Goal: Book appointment/travel/reservation

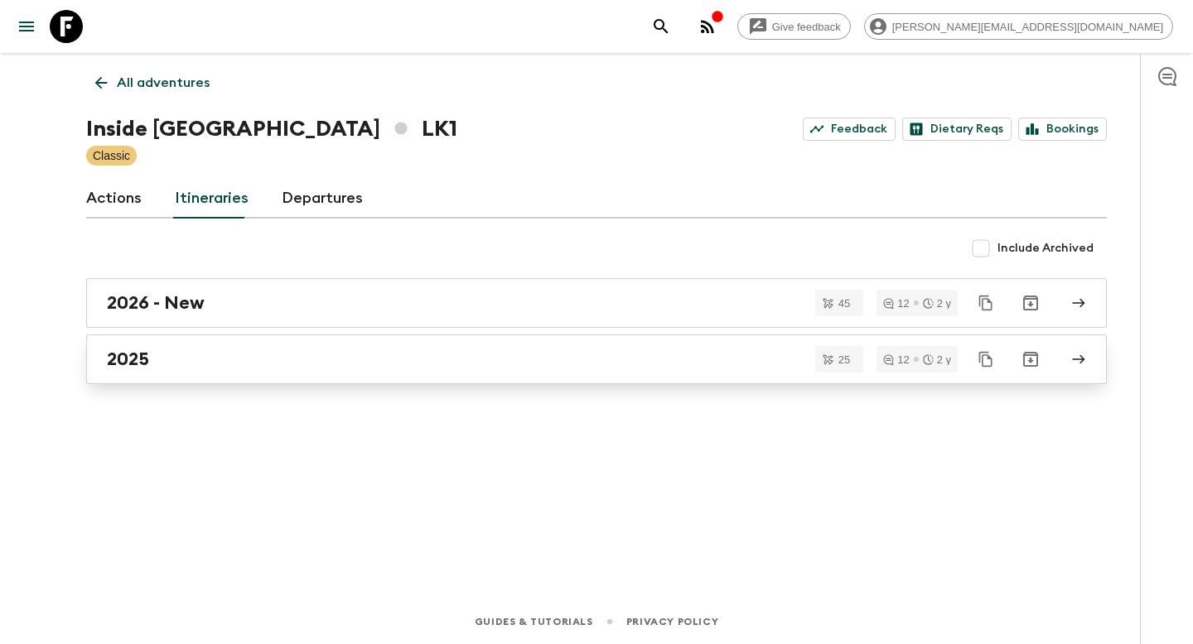
click at [189, 364] on div "2025" at bounding box center [580, 360] width 947 height 22
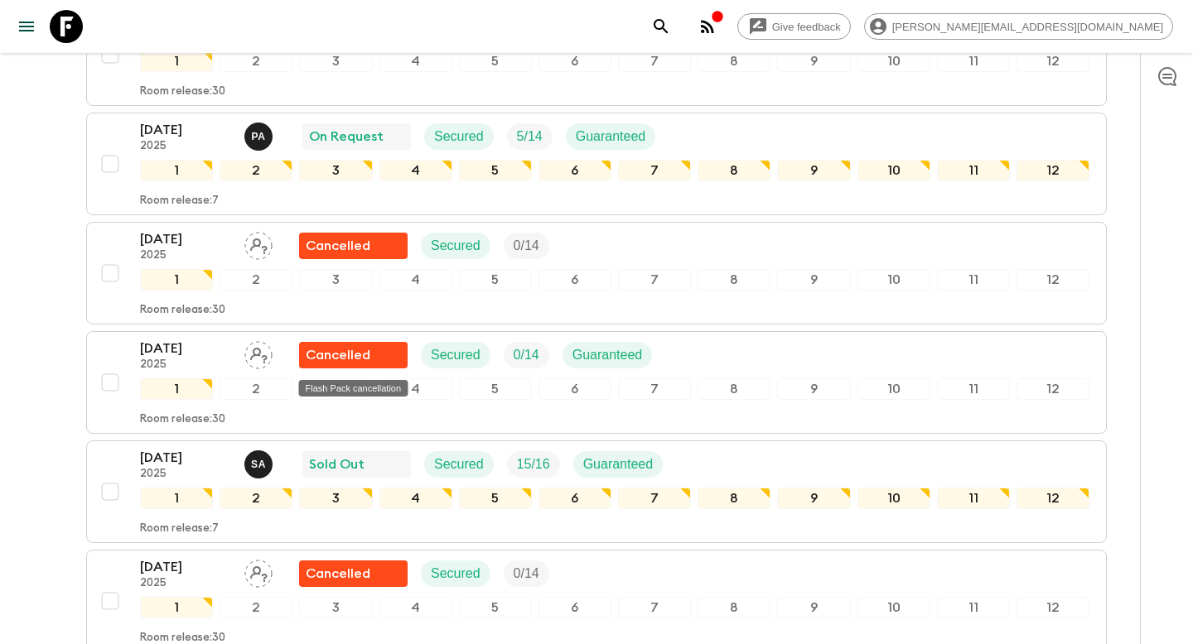
scroll to position [661, 0]
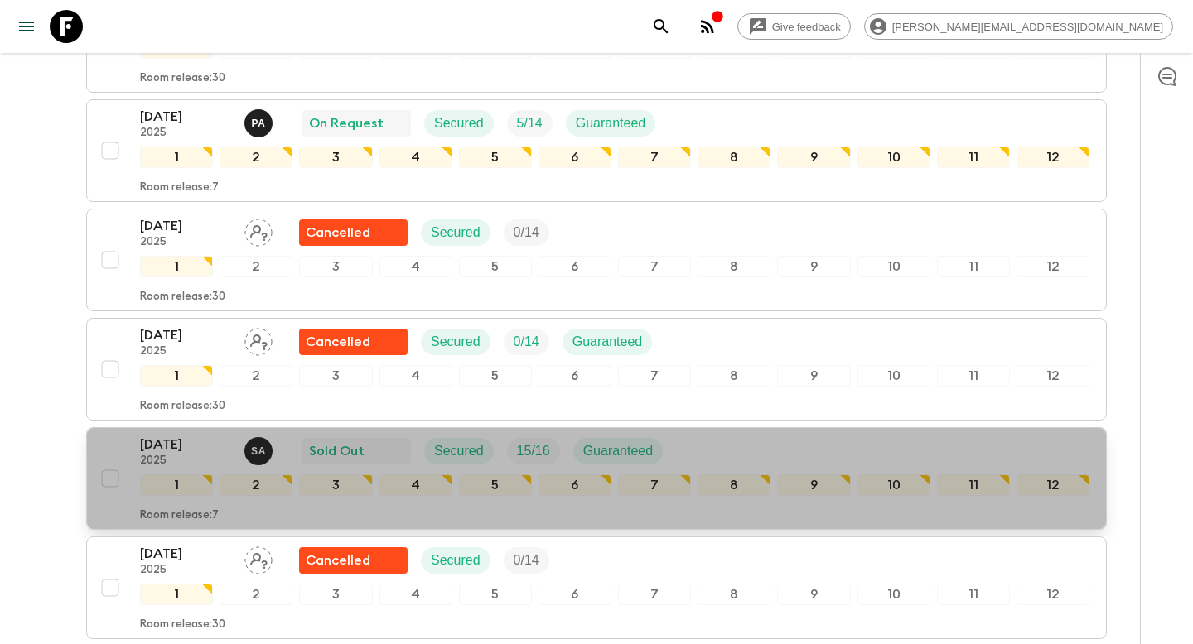
click at [289, 458] on div "[DATE] 2025 S A Sold Out Secured 15 / 16 Guaranteed" at bounding box center [408, 451] width 536 height 33
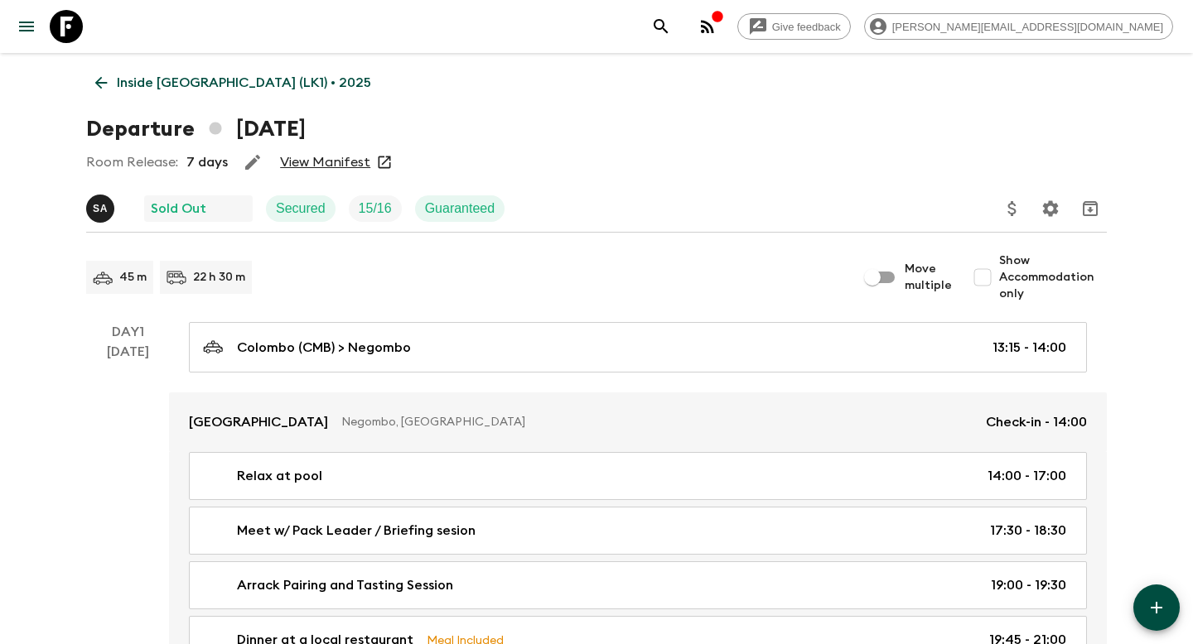
click at [100, 91] on icon at bounding box center [101, 83] width 18 height 18
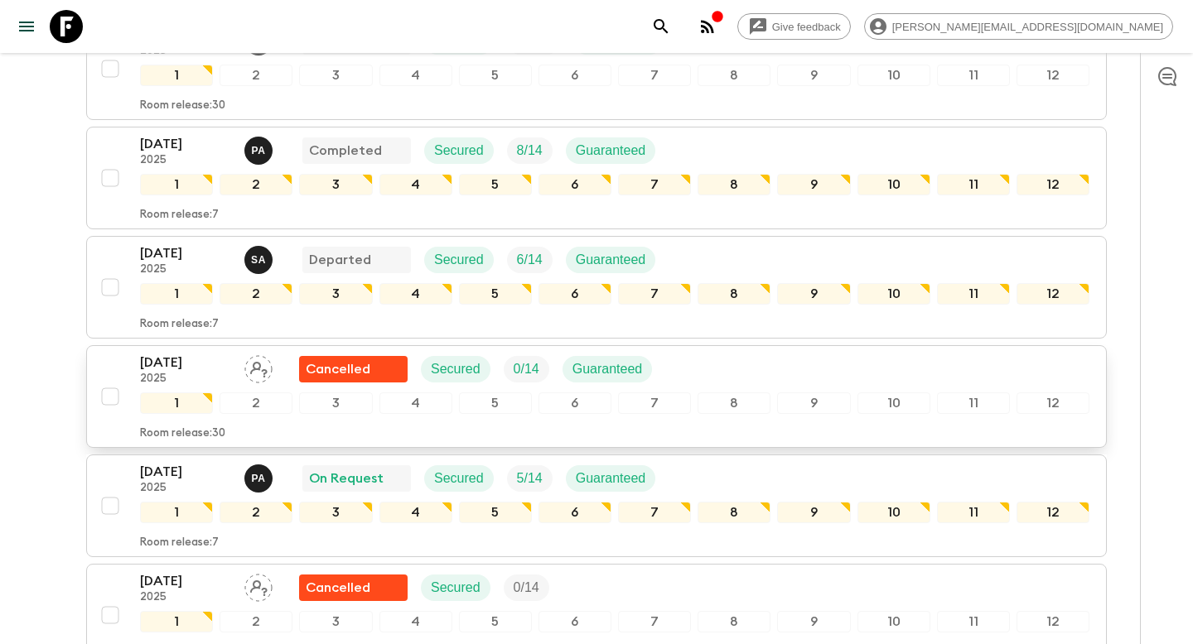
scroll to position [298, 0]
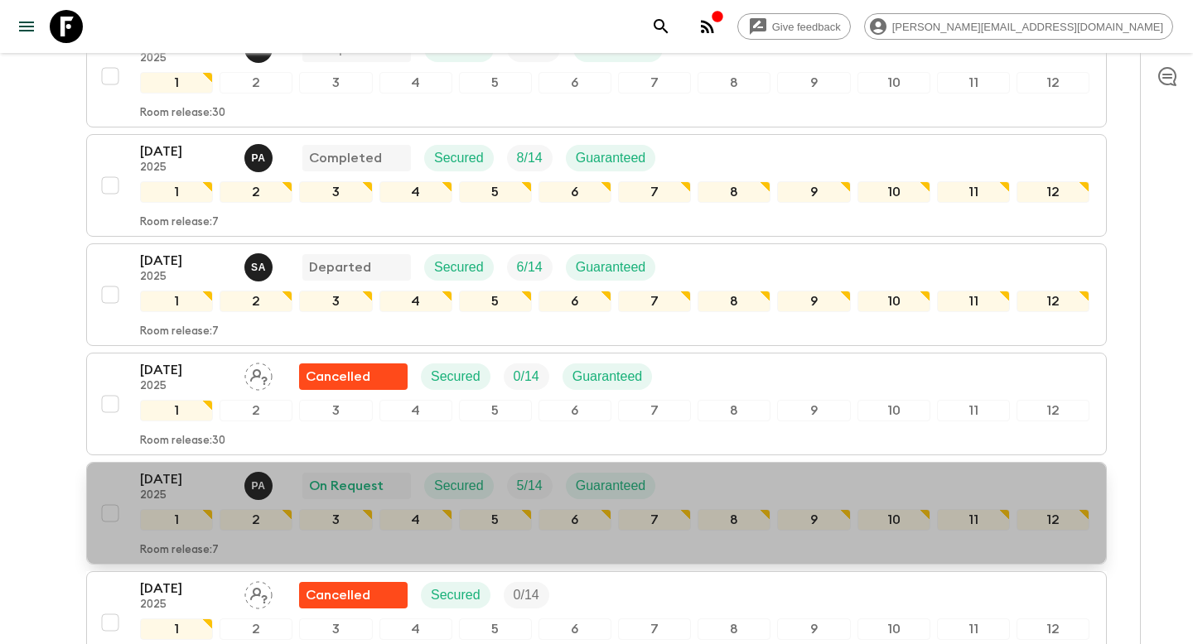
click at [673, 485] on div "[DATE] 2025 P A On Request Secured 5 / 14 Guaranteed" at bounding box center [614, 486] width 949 height 33
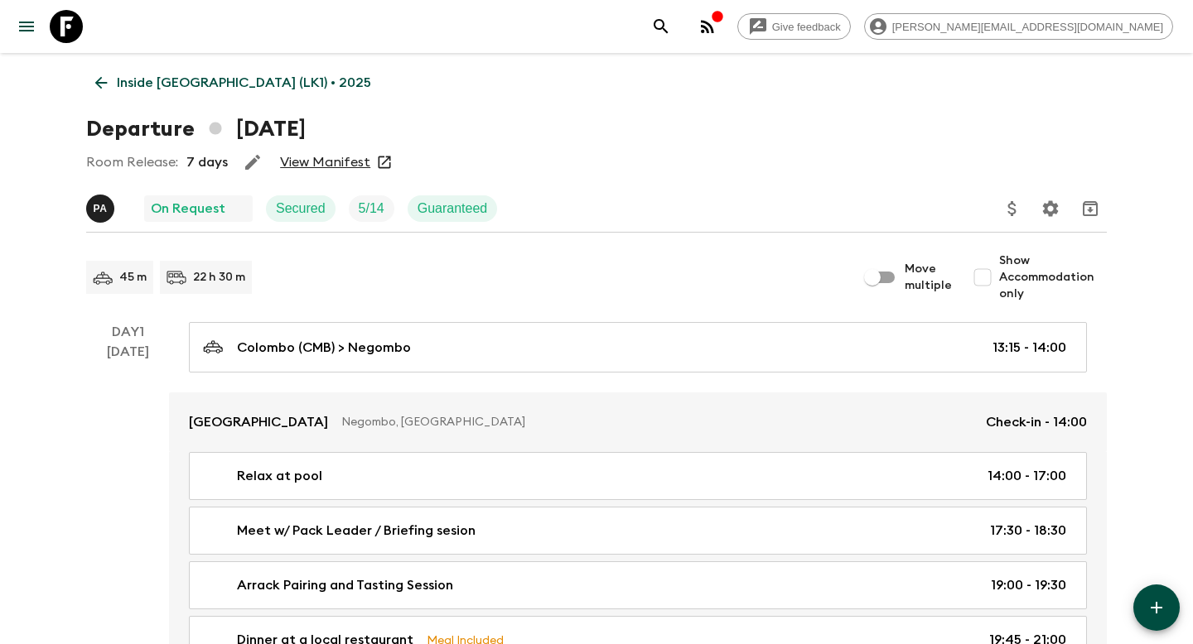
click at [328, 167] on link "View Manifest" at bounding box center [325, 162] width 90 height 17
click at [106, 77] on icon at bounding box center [101, 83] width 18 height 18
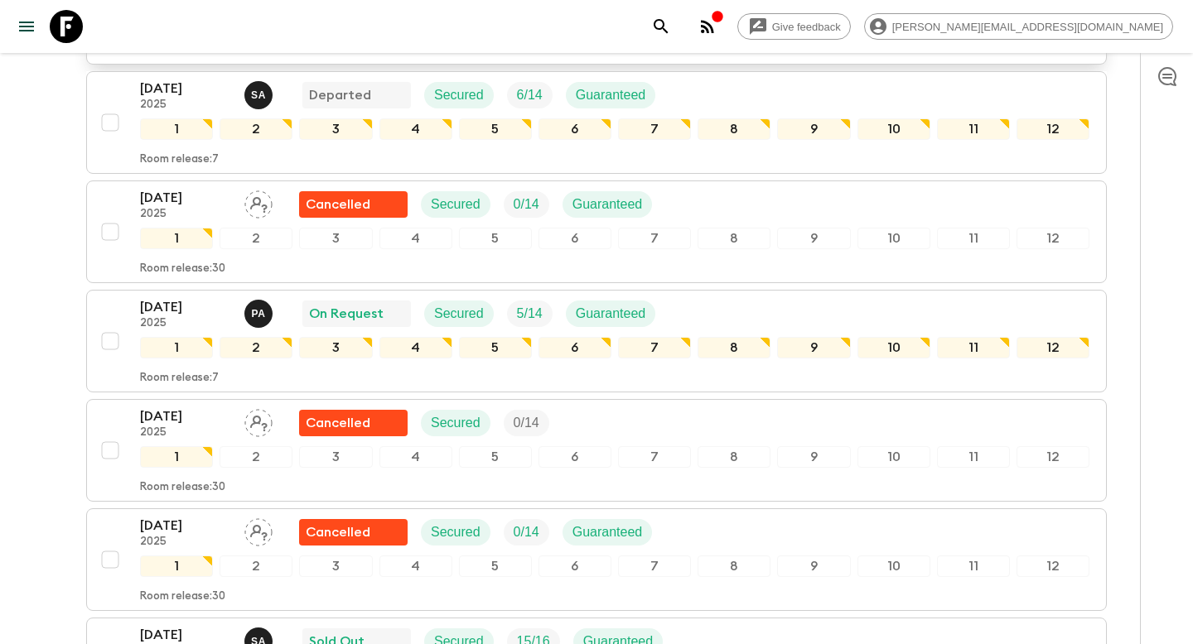
scroll to position [486, 0]
